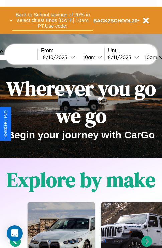
click at [52, 20] on button "Back to School savings of 20% in select cities! Ends 9/1 at 10am PT. Use code:" at bounding box center [52, 20] width 81 height 21
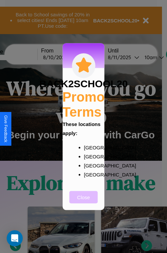
click at [84, 201] on button "Close" at bounding box center [83, 197] width 28 height 12
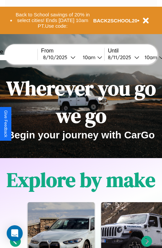
click at [22, 57] on input "text" at bounding box center [12, 57] width 50 height 5
type input "******"
click at [67, 57] on div "8 / 10 / 2025" at bounding box center [56, 57] width 27 height 6
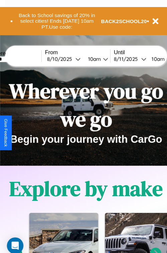
select select "*"
select select "****"
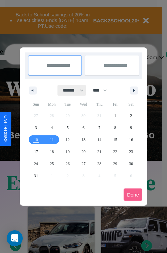
click at [70, 90] on select "******* ******** ***** ***** *** **** **** ****** ********* ******* ******** **…" at bounding box center [72, 90] width 28 height 11
select select "*"
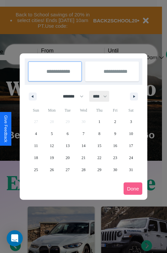
click at [103, 96] on select "**** **** **** **** **** **** **** **** **** **** **** **** **** **** **** ****…" at bounding box center [100, 96] width 20 height 11
select select "****"
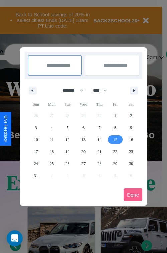
click at [115, 139] on span "15" at bounding box center [115, 140] width 4 height 12
type input "**********"
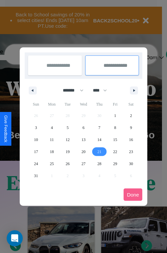
click at [99, 151] on span "21" at bounding box center [99, 152] width 4 height 12
type input "**********"
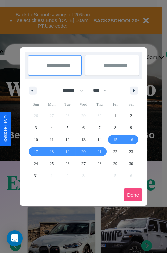
click at [133, 194] on button "Done" at bounding box center [133, 194] width 19 height 12
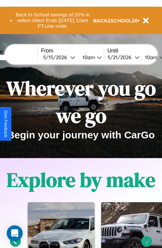
click at [96, 57] on div "10am" at bounding box center [88, 57] width 18 height 6
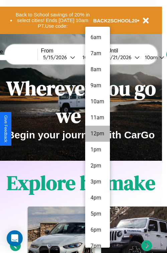
click at [97, 134] on li "12pm" at bounding box center [97, 134] width 25 height 16
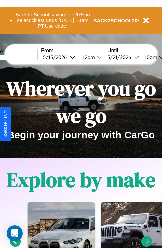
click at [158, 57] on div "10am" at bounding box center [150, 57] width 18 height 6
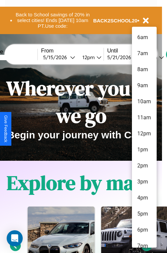
click at [144, 166] on li "2pm" at bounding box center [144, 166] width 25 height 16
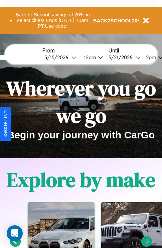
scroll to position [0, 24]
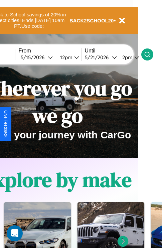
click at [151, 54] on icon at bounding box center [147, 54] width 7 height 7
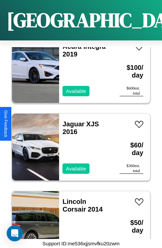
scroll to position [258, 0]
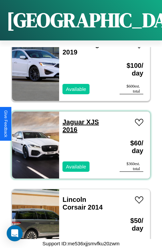
click at [71, 118] on link "Jaguar XJS 2016" at bounding box center [80, 125] width 36 height 15
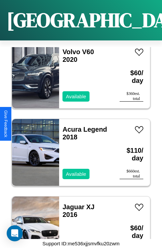
scroll to position [722, 0]
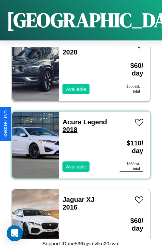
click at [70, 118] on link "Acura Legend 2018" at bounding box center [84, 125] width 44 height 15
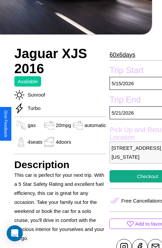
scroll to position [246, 21]
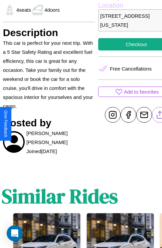
click at [160, 116] on line at bounding box center [160, 113] width 0 height 5
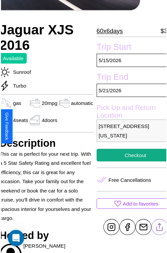
scroll to position [74, 28]
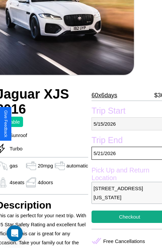
click at [124, 124] on p "5 / 15 / 2026" at bounding box center [130, 123] width 76 height 13
select select "*"
select select "****"
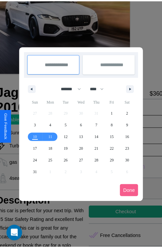
scroll to position [0, 28]
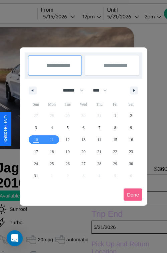
click at [68, 16] on div at bounding box center [83, 126] width 167 height 253
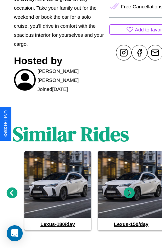
scroll to position [313, 10]
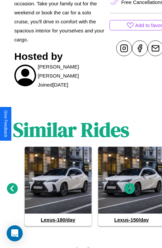
click at [130, 186] on icon at bounding box center [129, 188] width 11 height 11
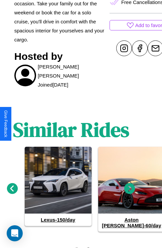
click at [130, 186] on icon at bounding box center [129, 188] width 11 height 11
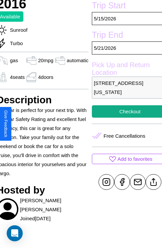
scroll to position [176, 28]
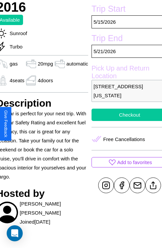
click at [124, 121] on button "Checkout" at bounding box center [130, 115] width 76 height 12
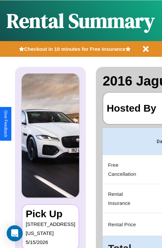
scroll to position [0, 136]
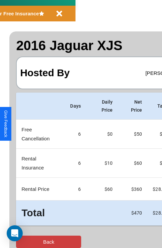
click at [32, 241] on button "Back" at bounding box center [48, 241] width 65 height 12
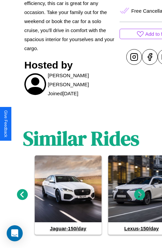
scroll to position [313, 0]
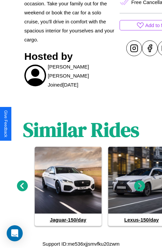
click at [140, 186] on icon at bounding box center [139, 185] width 11 height 11
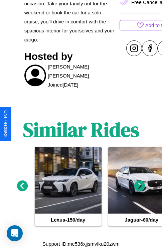
click at [140, 186] on icon at bounding box center [139, 185] width 11 height 11
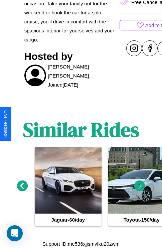
click at [22, 186] on icon at bounding box center [22, 185] width 11 height 11
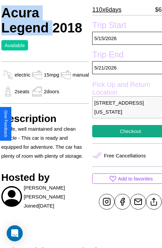
scroll to position [162, 27]
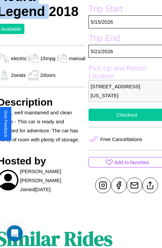
click at [124, 121] on button "Checkout" at bounding box center [127, 115] width 76 height 12
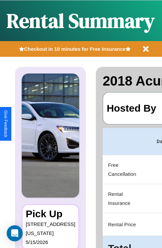
scroll to position [0, 136]
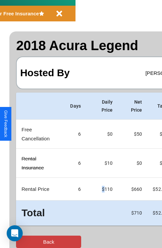
click at [32, 241] on button "Back" at bounding box center [48, 241] width 65 height 12
